Goal: Find specific page/section: Find specific page/section

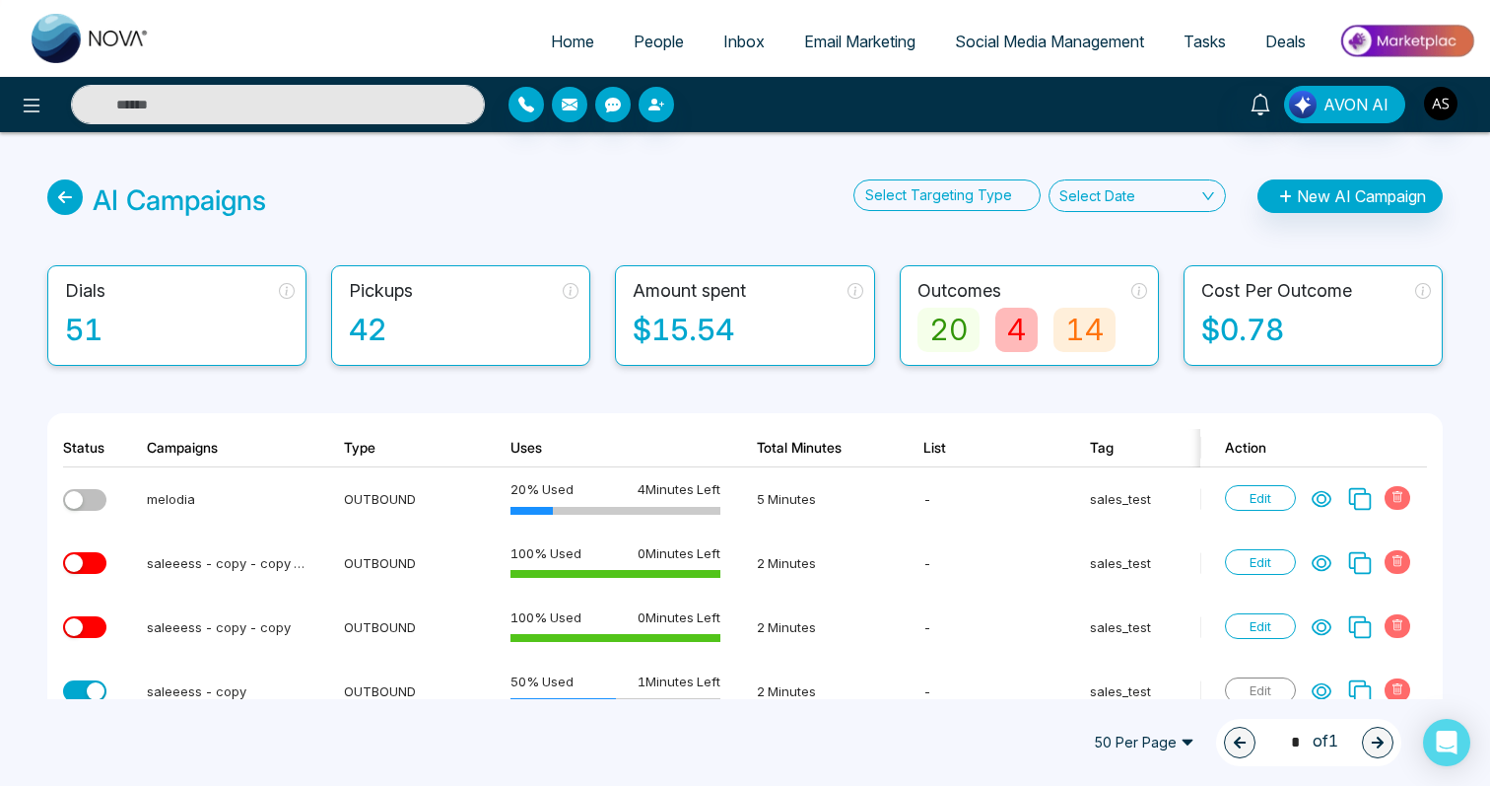
click at [649, 46] on span "People" at bounding box center [659, 42] width 50 height 20
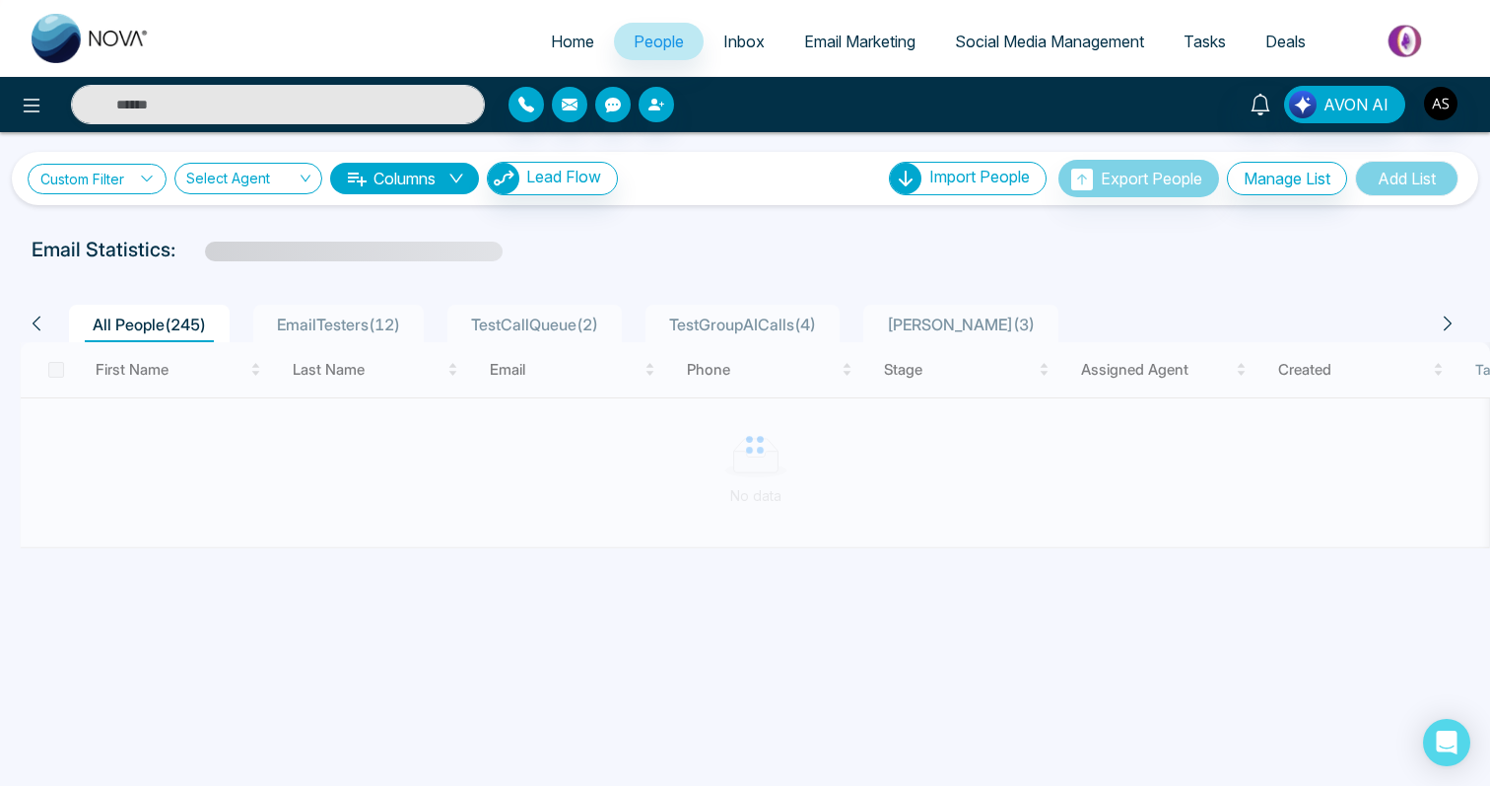
click at [98, 180] on link "Custom Filter" at bounding box center [97, 179] width 139 height 31
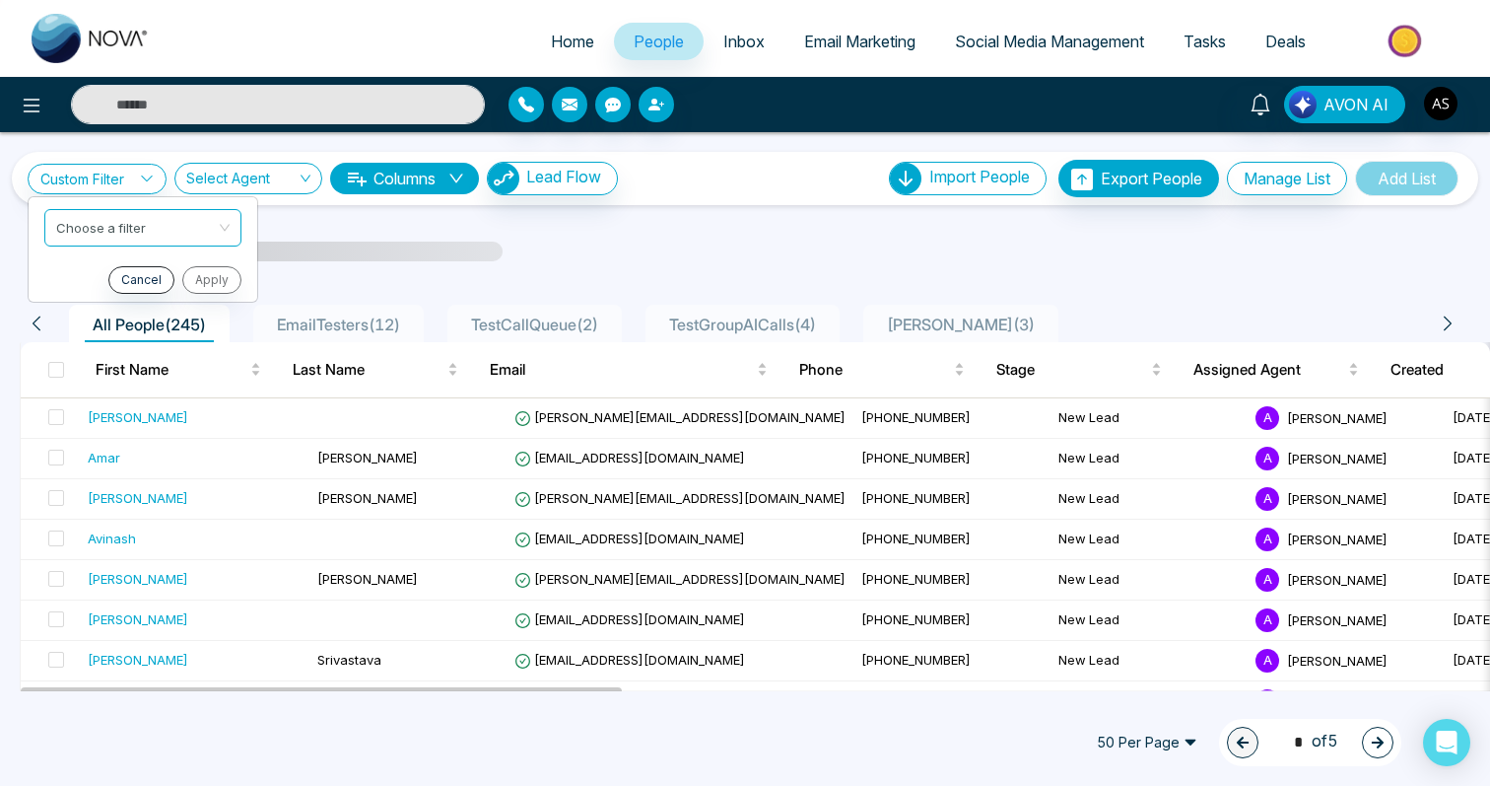
click at [220, 180] on input "search" at bounding box center [241, 182] width 110 height 37
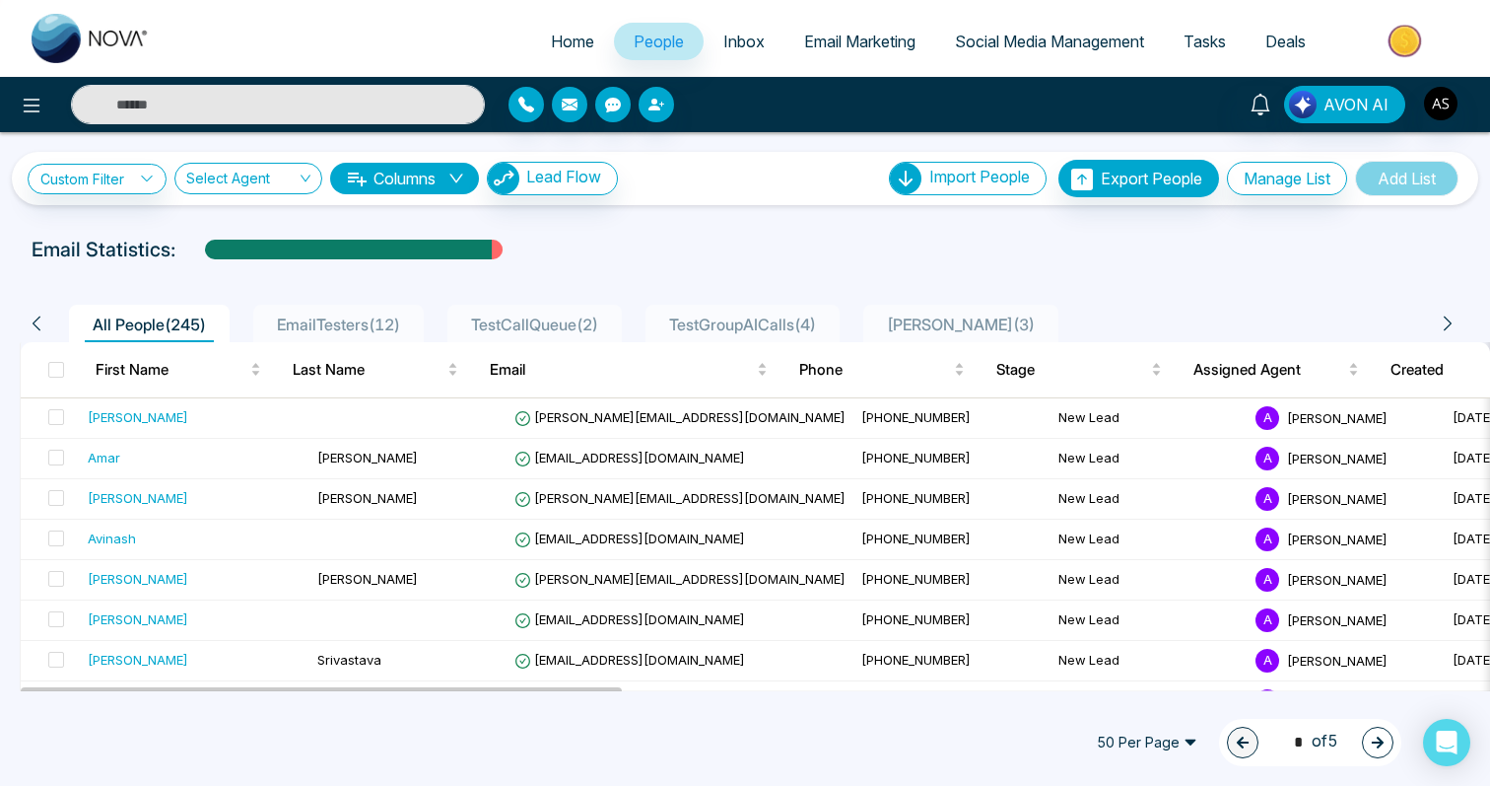
click at [415, 233] on div "Custom Filter Choose a filter Cancel Apply Select Agent 18 Show All [PERSON_NAM…" at bounding box center [745, 411] width 1490 height 559
click at [373, 173] on button "Columns" at bounding box center [404, 179] width 149 height 32
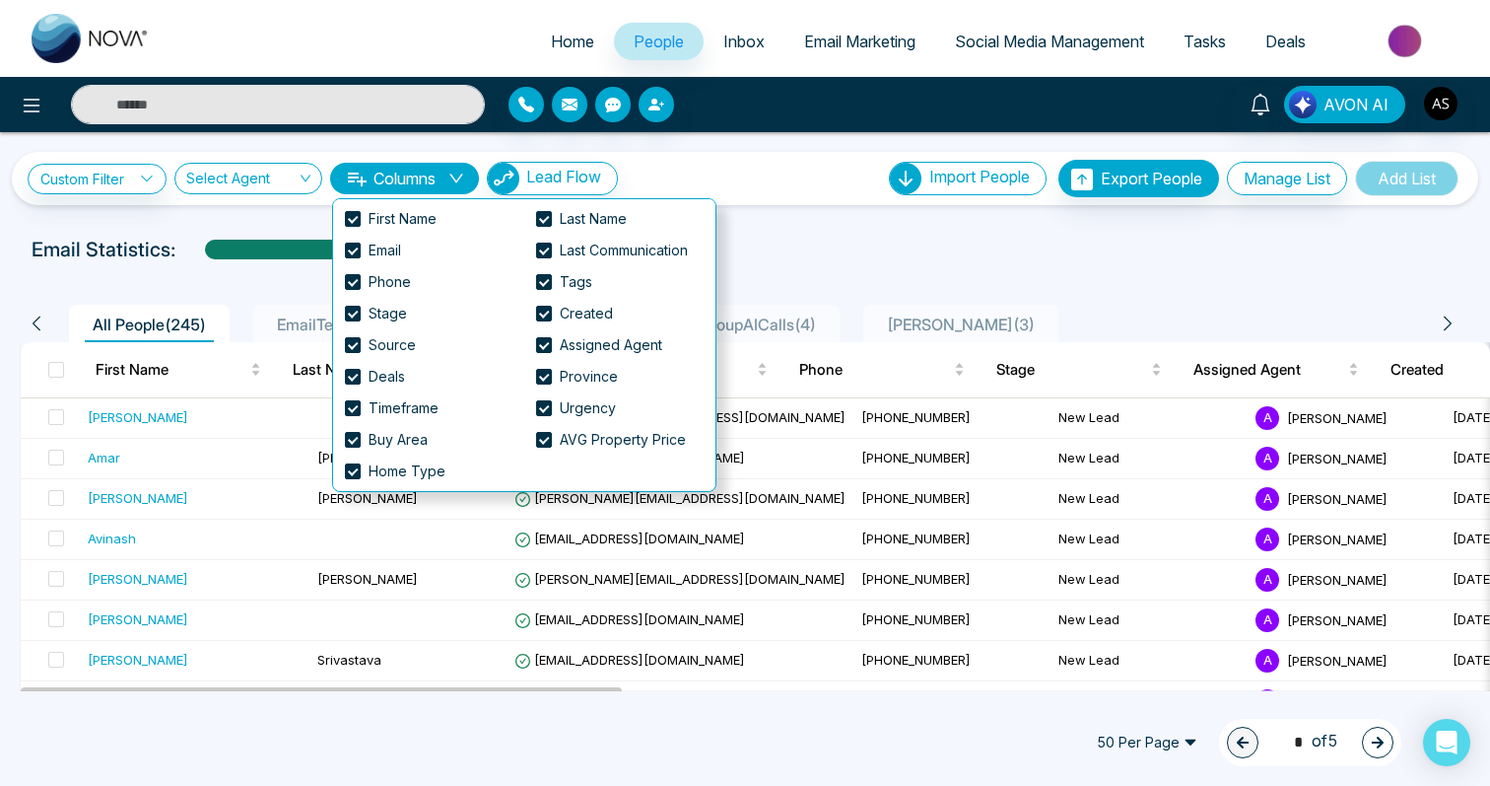
click at [413, 174] on button "Columns" at bounding box center [404, 179] width 149 height 32
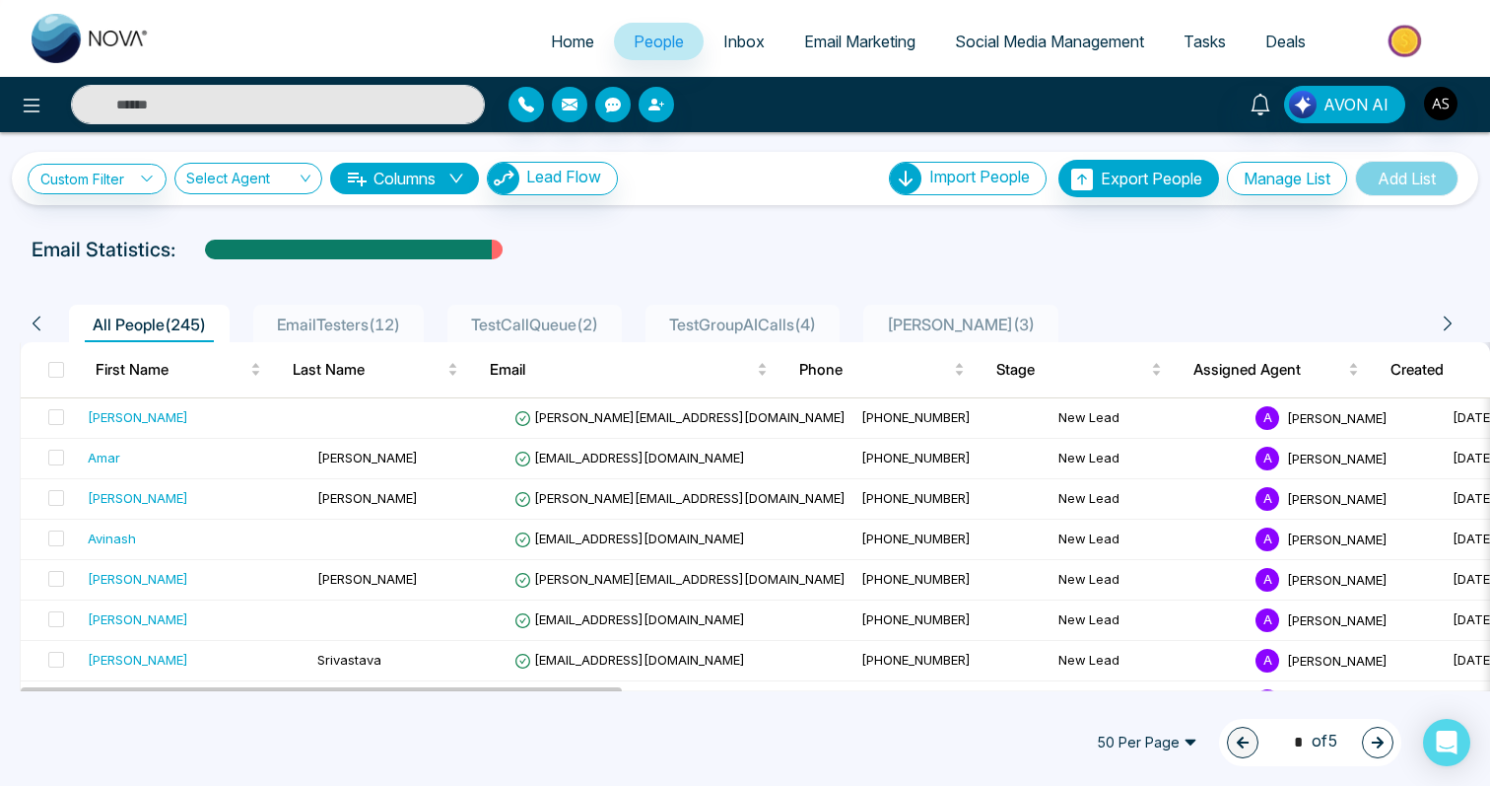
click at [671, 186] on div "Custom Filter Choose a filter Cancel Apply Select Agent 18 Show All [PERSON_NAM…" at bounding box center [745, 178] width 1435 height 37
click at [649, 167] on div "Custom Filter Choose a filter Cancel Apply Select Agent 18 Show All [PERSON_NAM…" at bounding box center [745, 178] width 1435 height 37
click at [566, 41] on span "Home" at bounding box center [572, 42] width 43 height 20
select select "*"
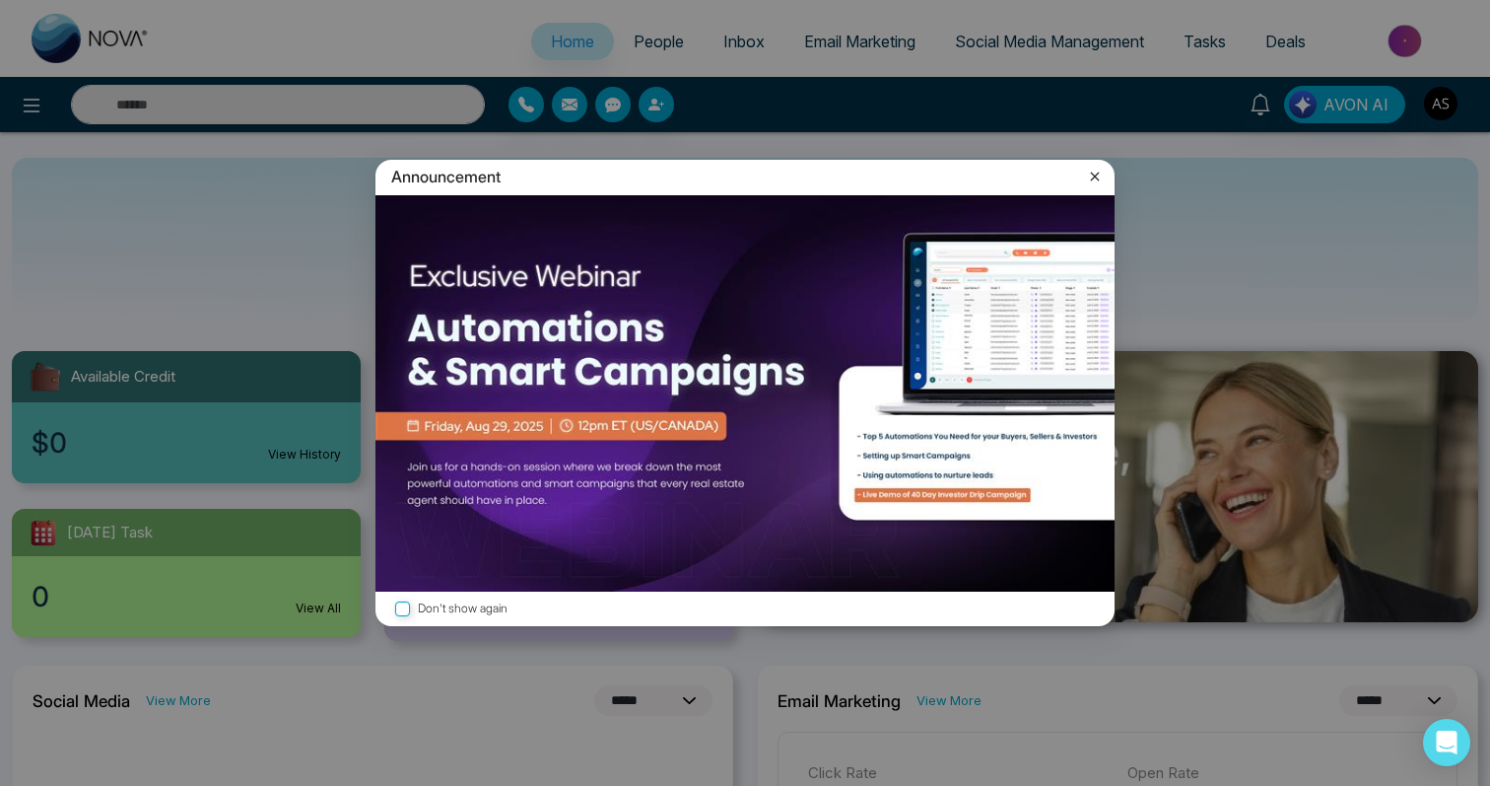
click at [1099, 175] on icon at bounding box center [1095, 177] width 20 height 20
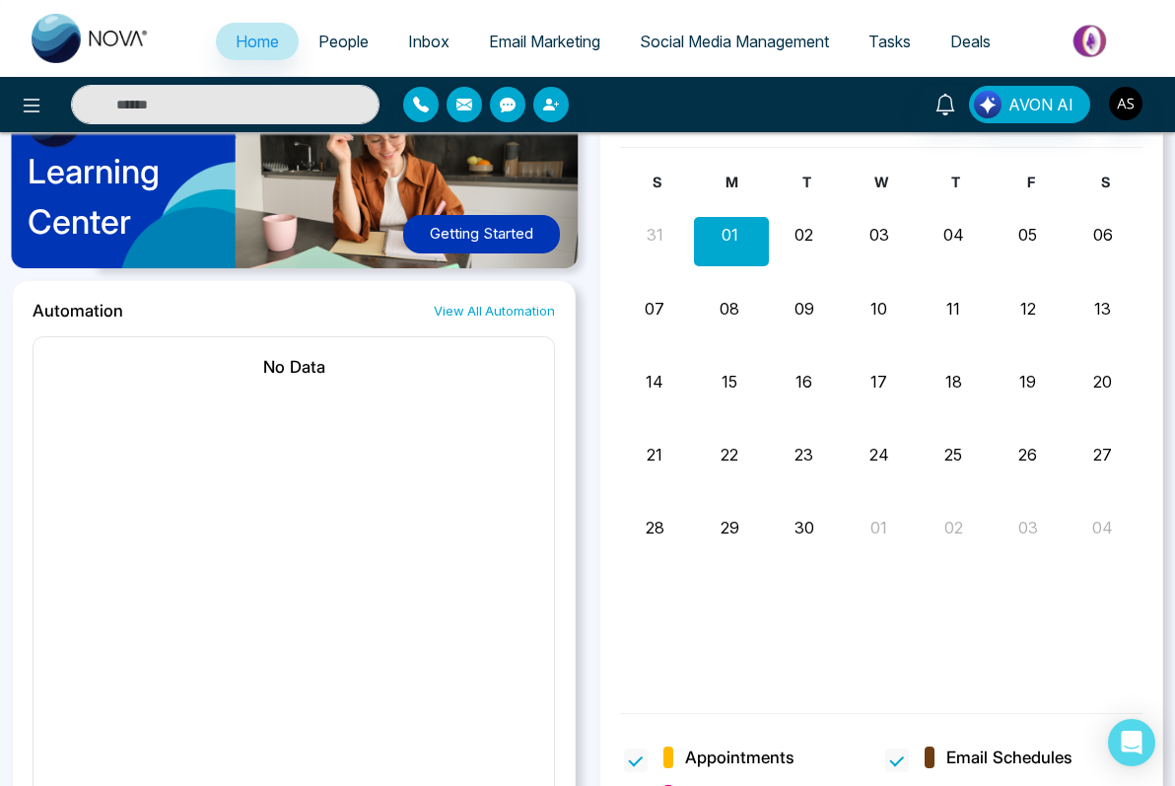
scroll to position [1142, 0]
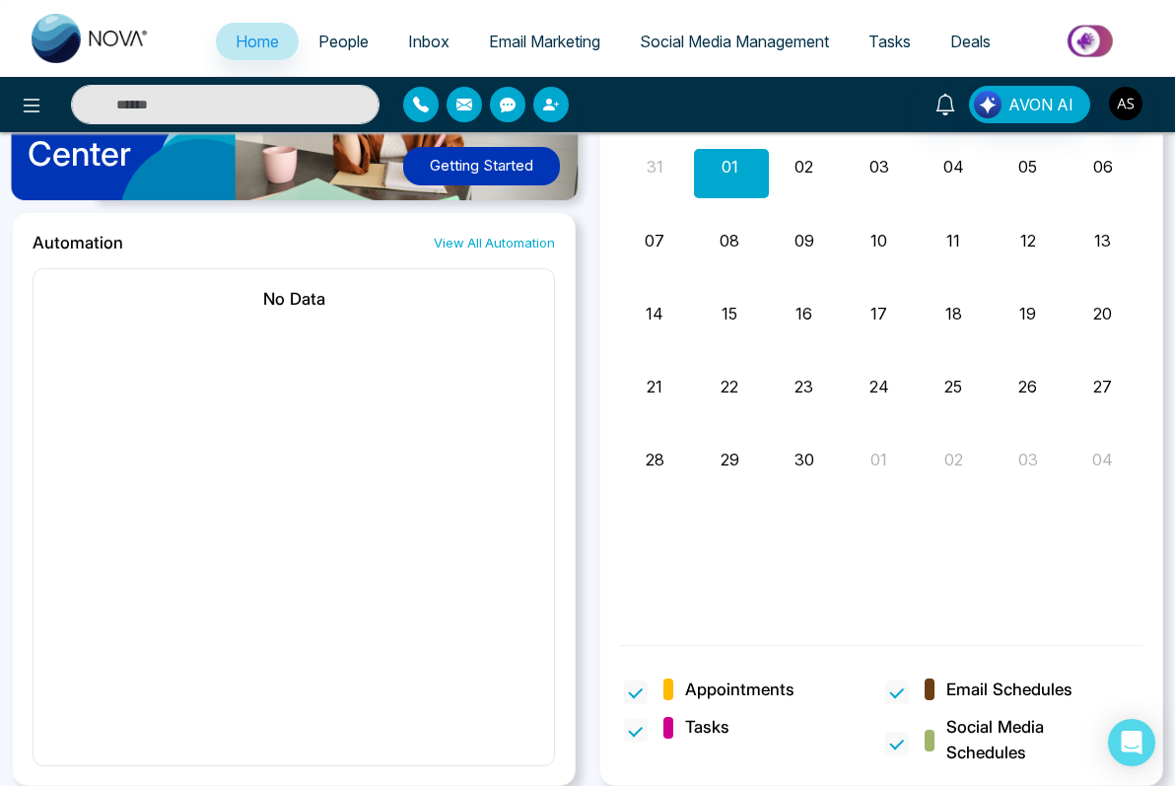
click at [435, 530] on div "No Data" at bounding box center [294, 517] width 522 height 498
click at [311, 483] on div "No Data" at bounding box center [294, 517] width 522 height 498
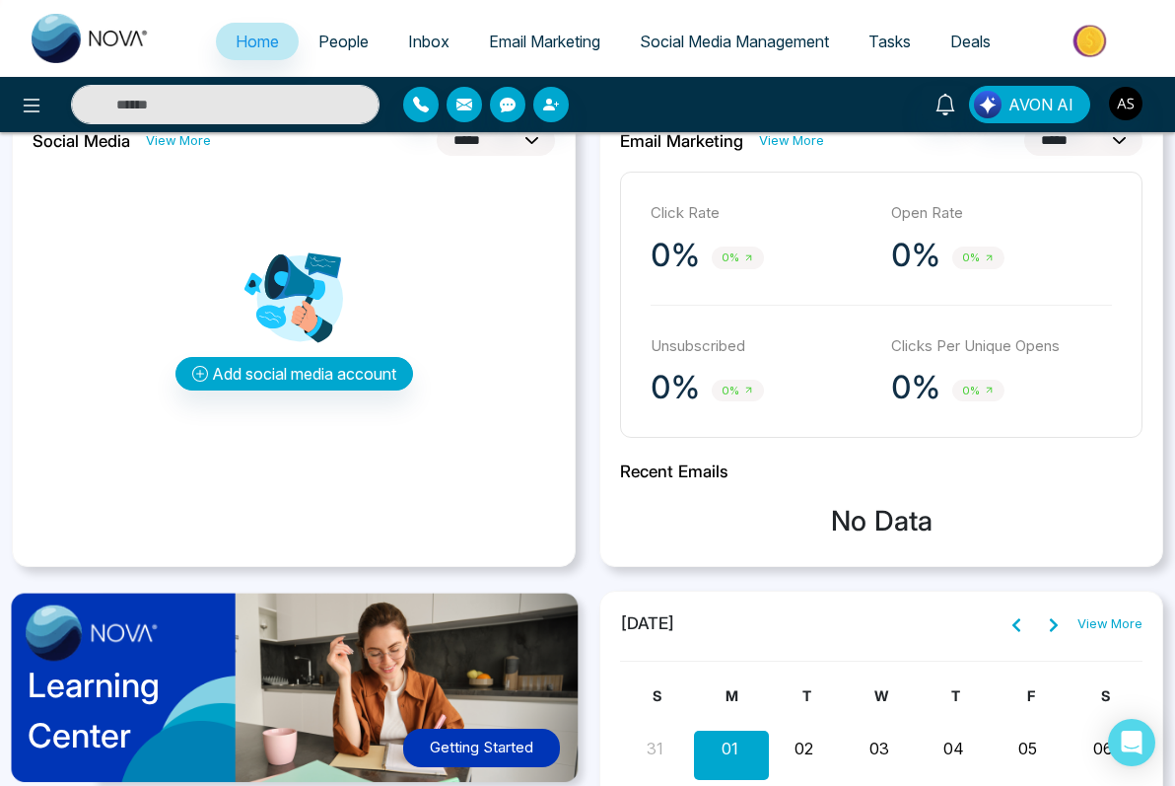
scroll to position [579, 0]
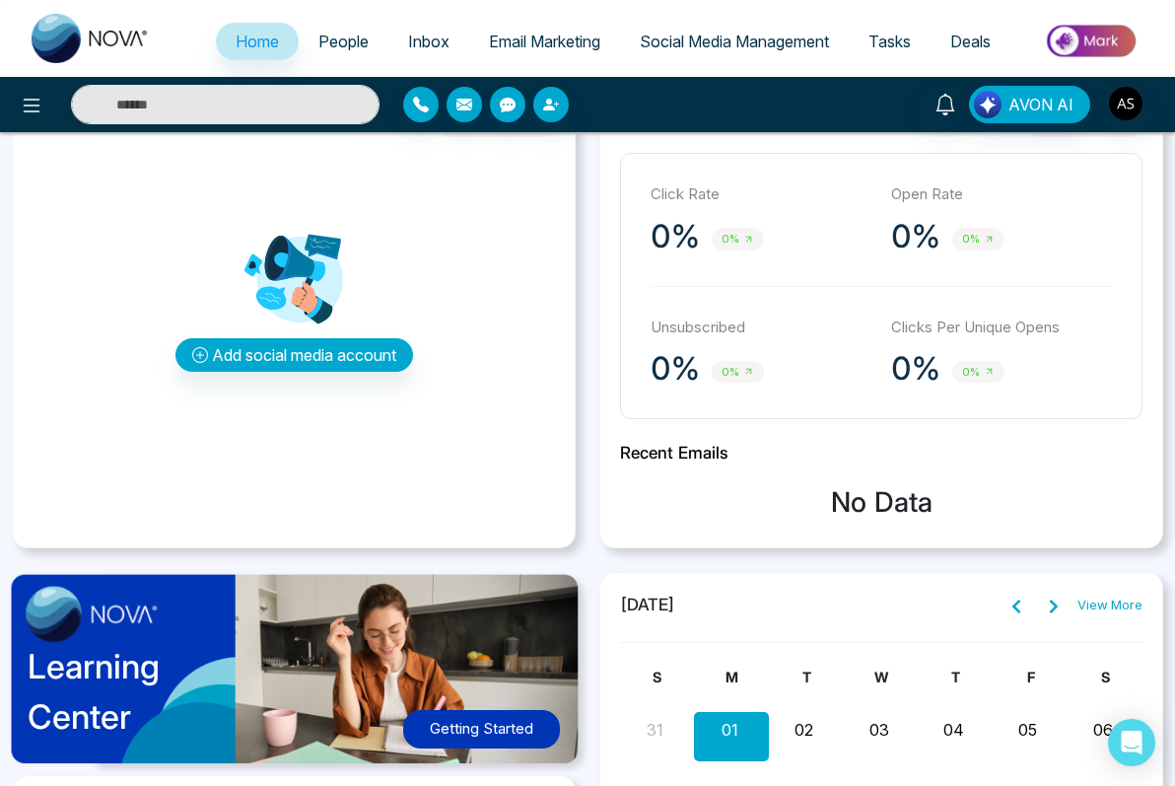
click at [884, 469] on div "Recent Emails No Data" at bounding box center [881, 485] width 522 height 85
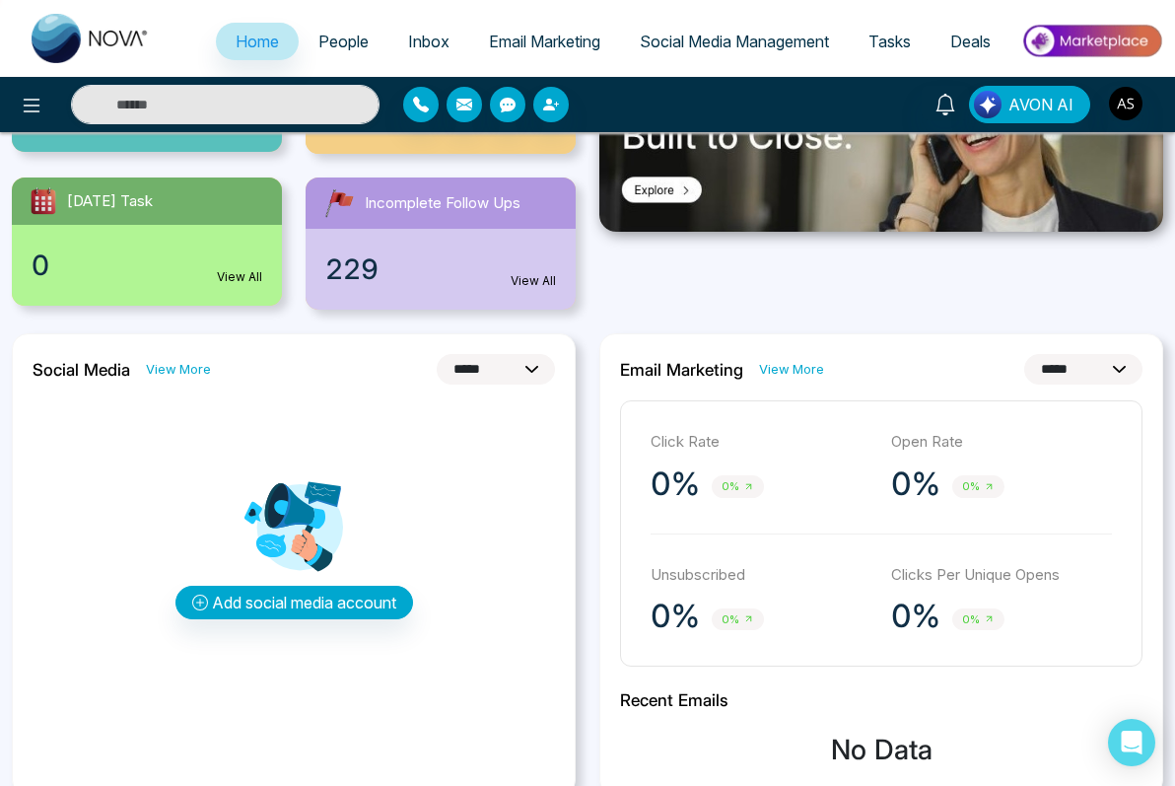
scroll to position [0, 0]
